Goal: Task Accomplishment & Management: Use online tool/utility

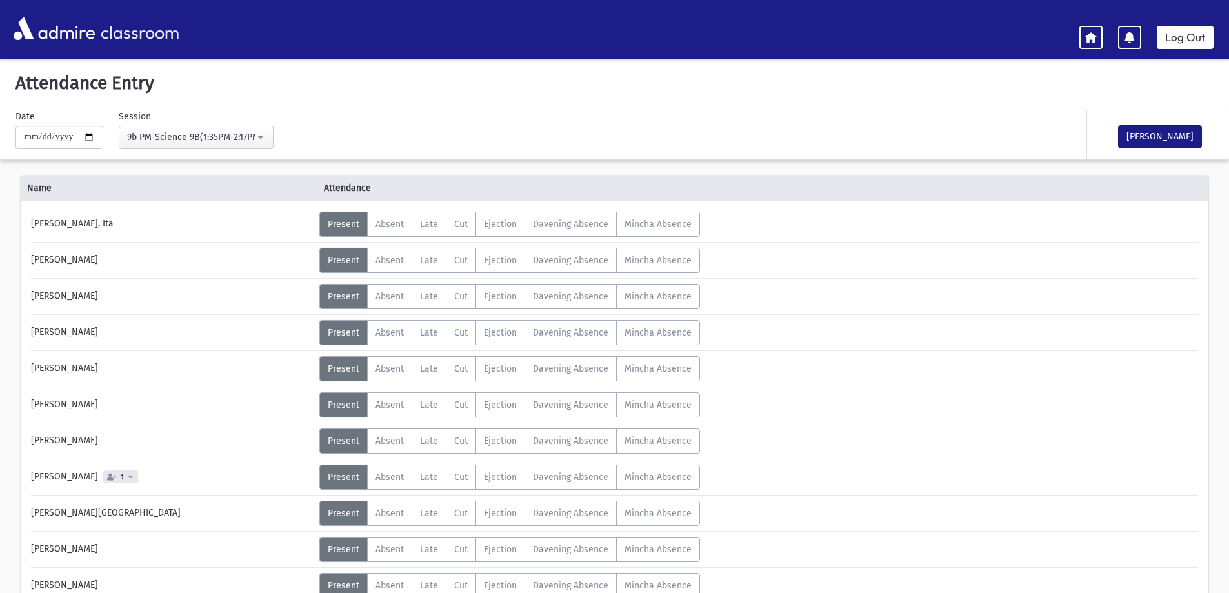
scroll to position [129, 0]
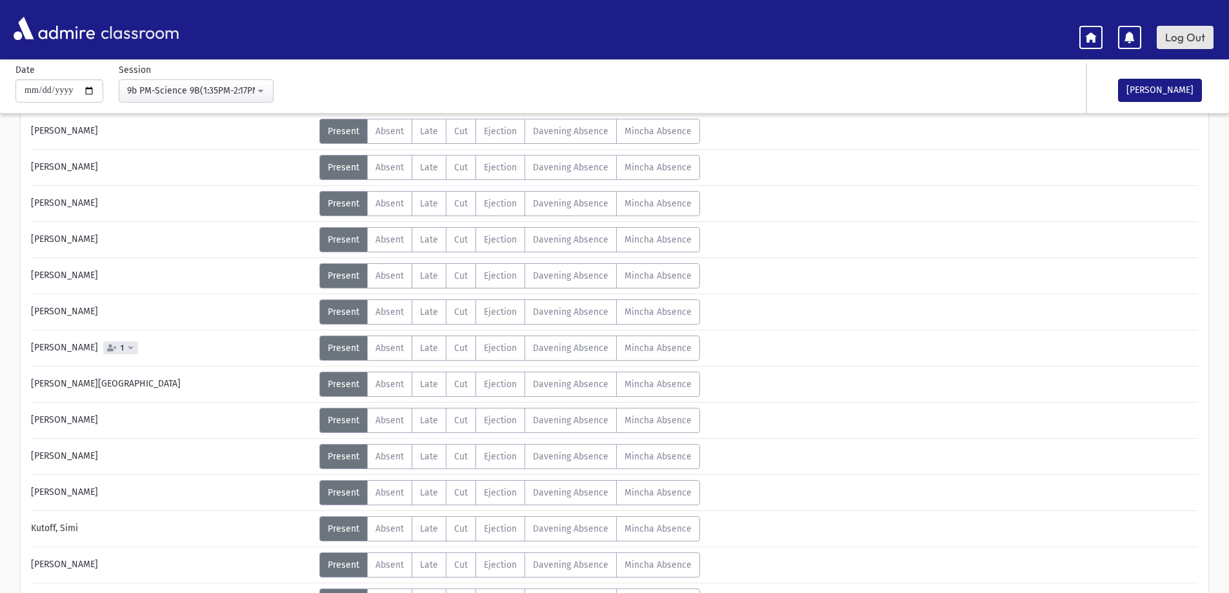
click at [1191, 30] on link "Log Out" at bounding box center [1185, 37] width 57 height 23
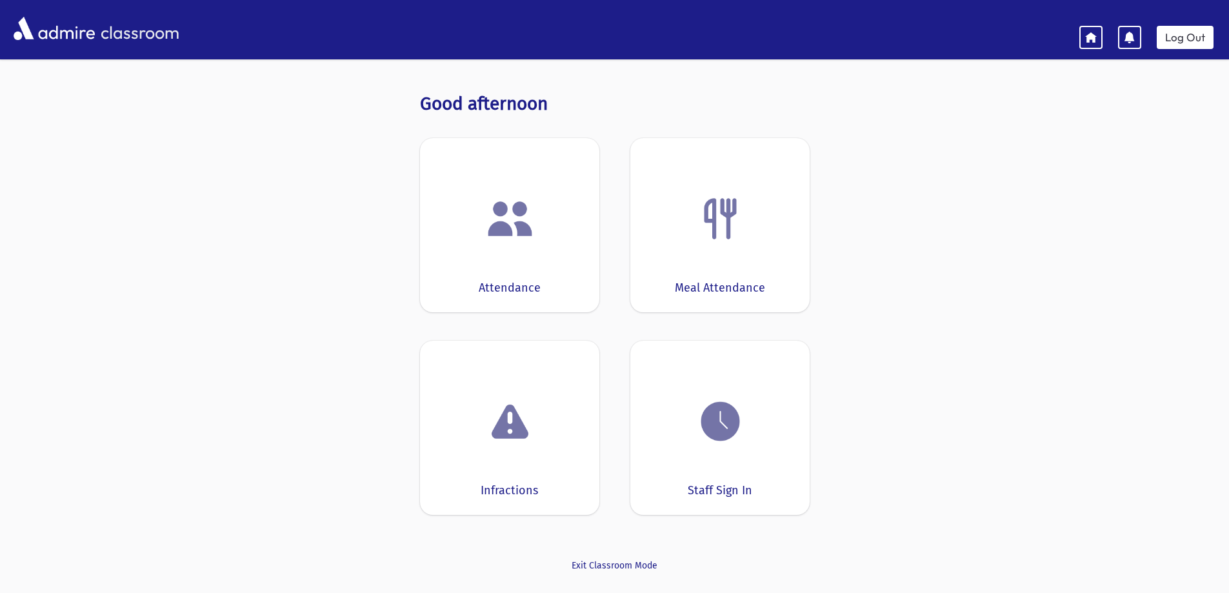
click at [508, 270] on div "Attendance" at bounding box center [509, 225] width 179 height 174
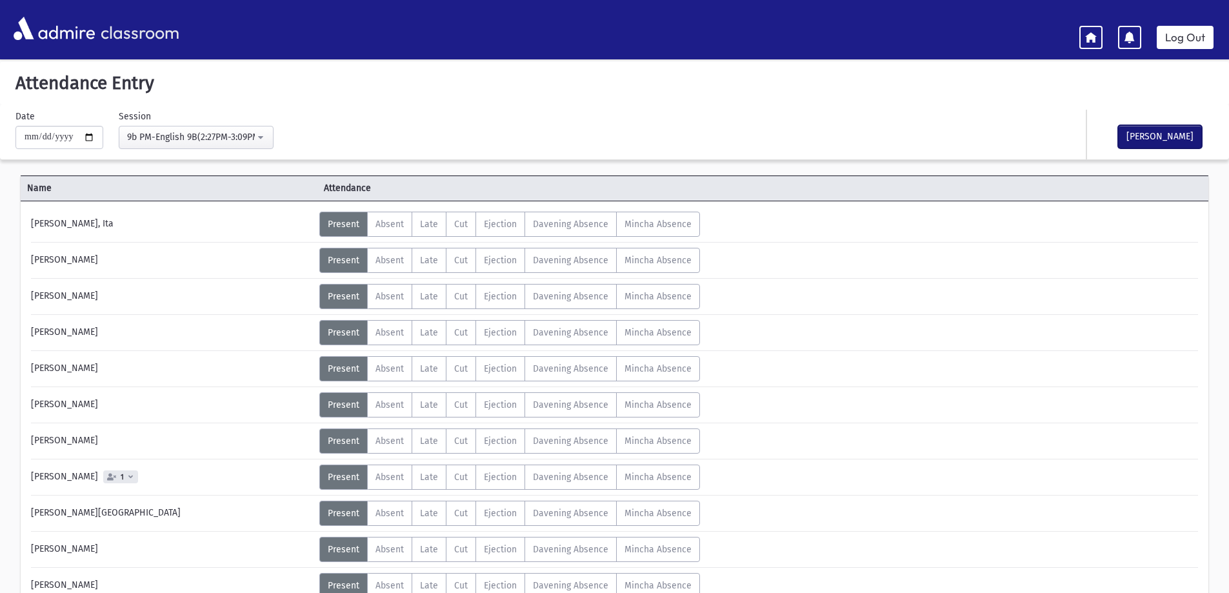
click at [1154, 141] on button "[PERSON_NAME]" at bounding box center [1160, 136] width 84 height 23
